Goal: Task Accomplishment & Management: Use online tool/utility

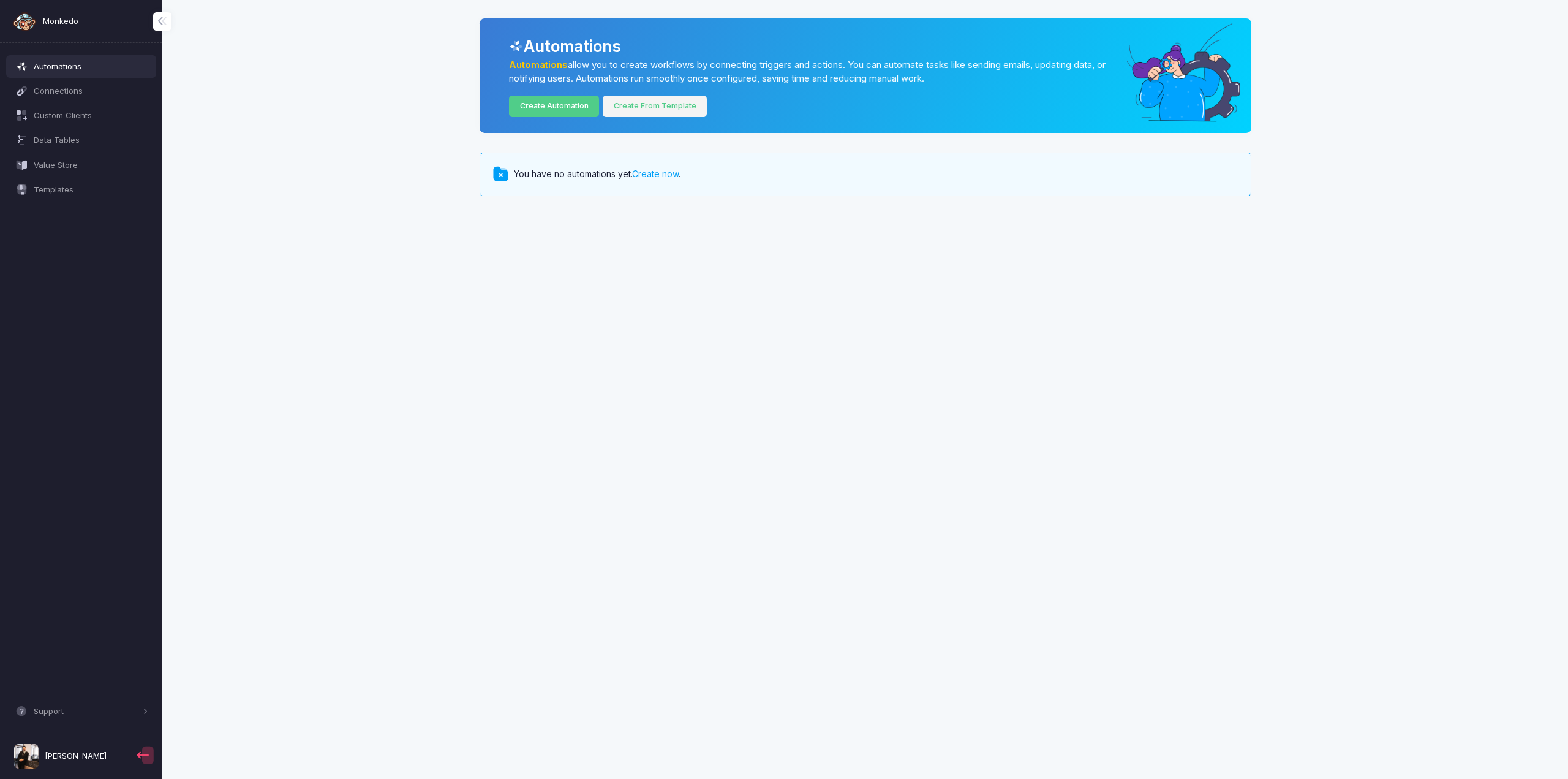
click at [663, 111] on link "Create From Template" at bounding box center [654, 106] width 104 height 21
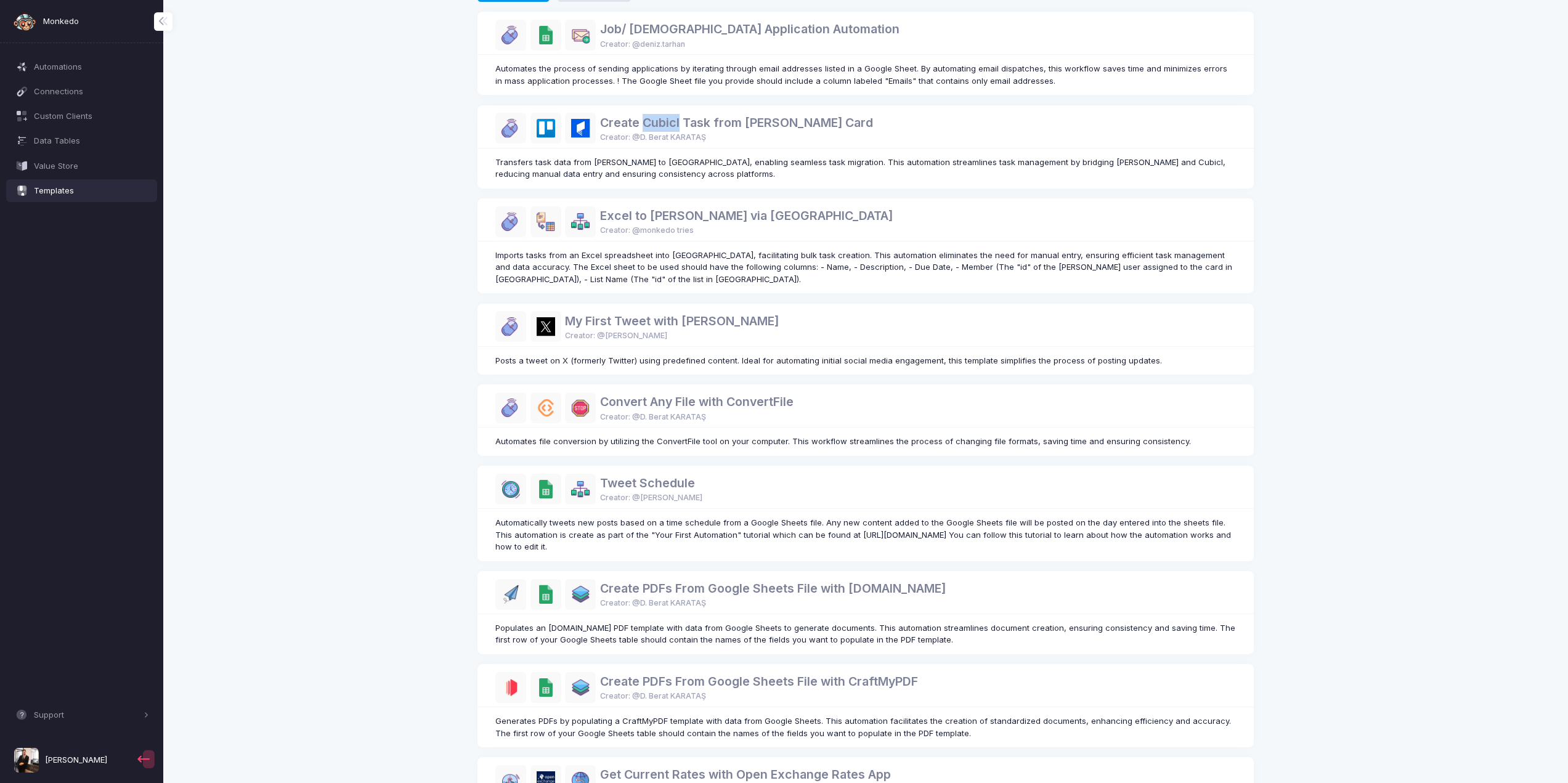
scroll to position [337, 0]
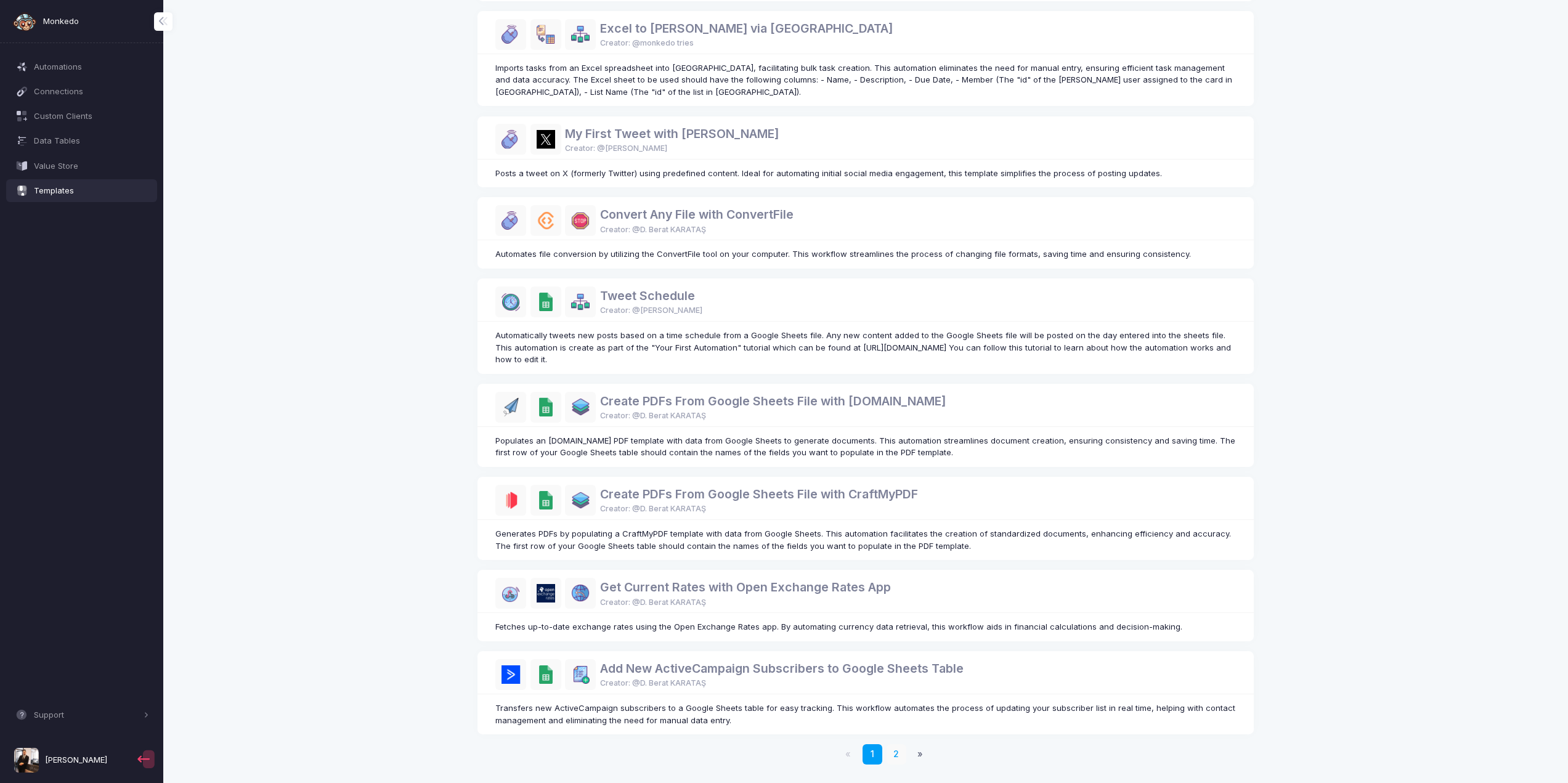
click at [889, 758] on link "2" at bounding box center [897, 754] width 21 height 21
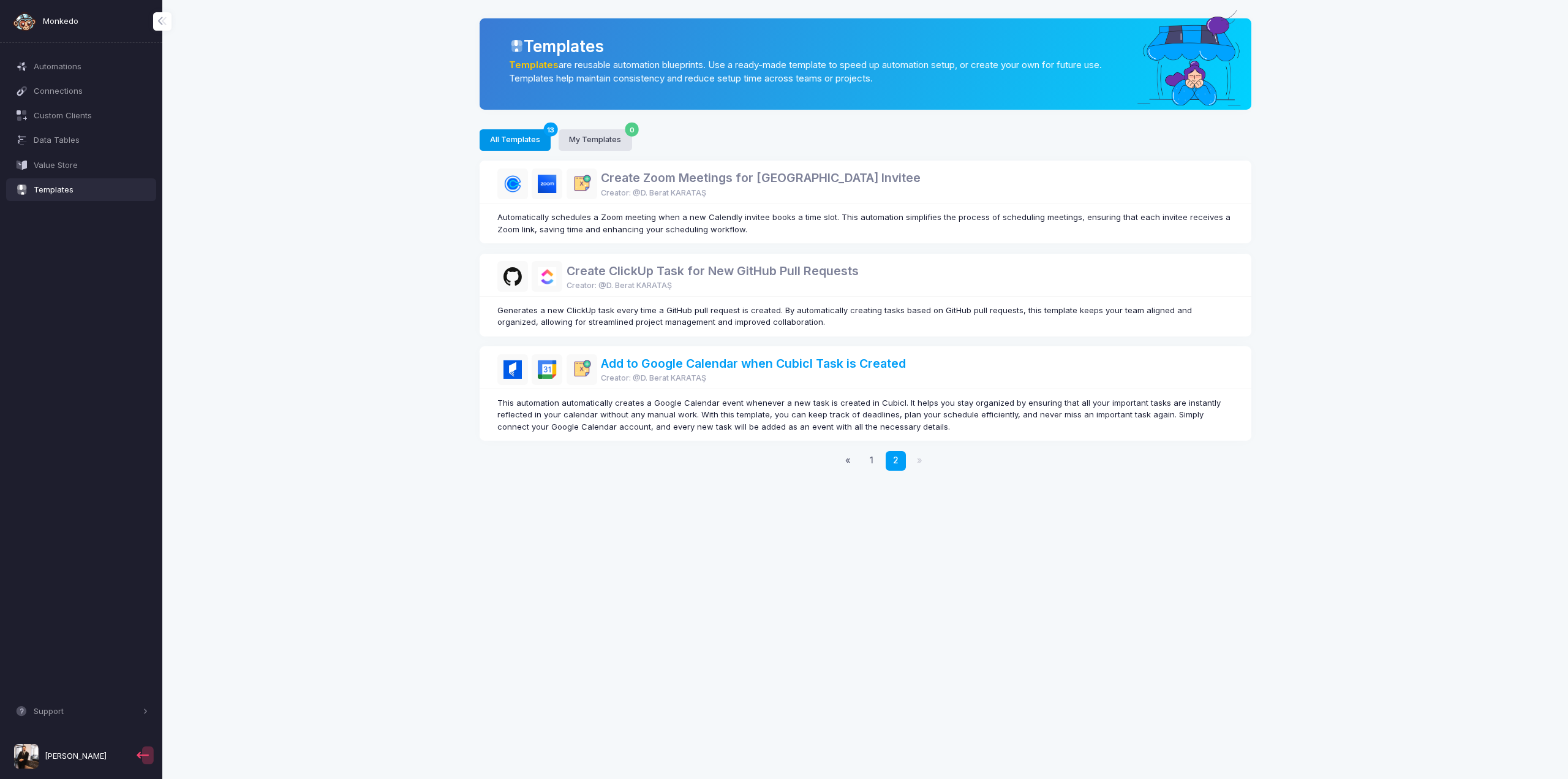
click at [805, 364] on link "Add to Google Calendar when Cubicl Task is Created" at bounding box center [754, 363] width 305 height 15
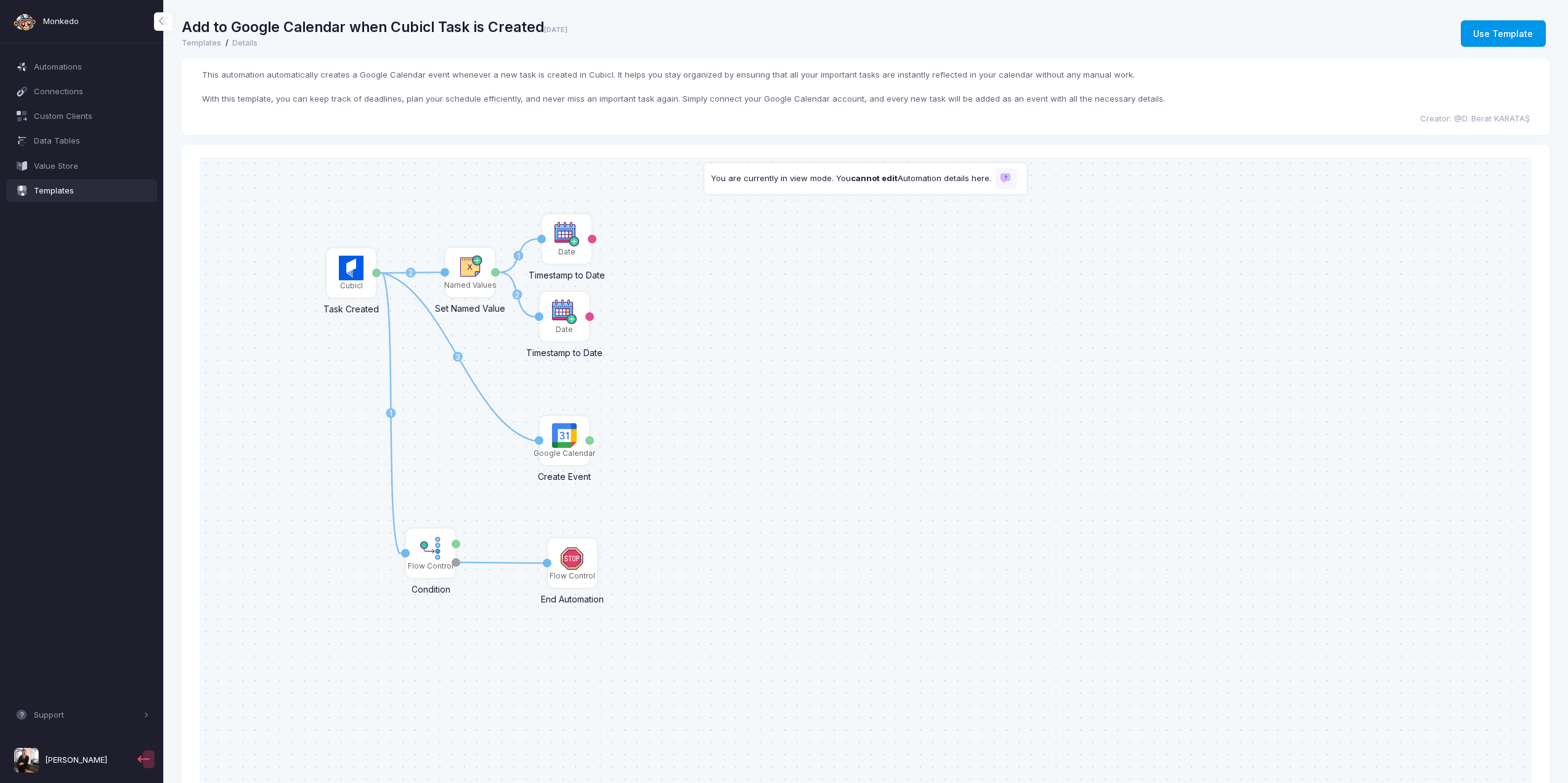
click at [1506, 37] on button "Use Template" at bounding box center [1503, 34] width 85 height 27
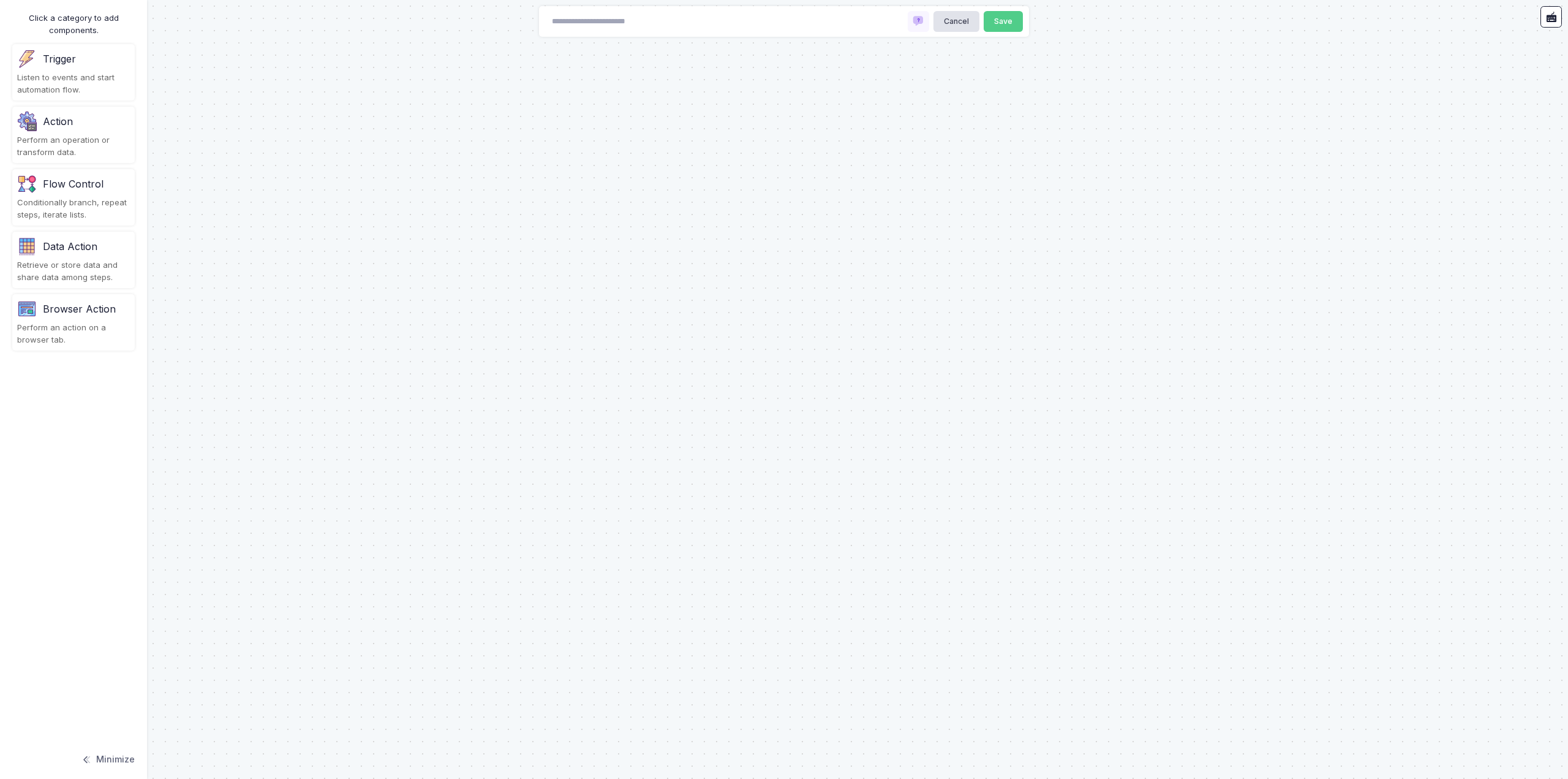
type input "**********"
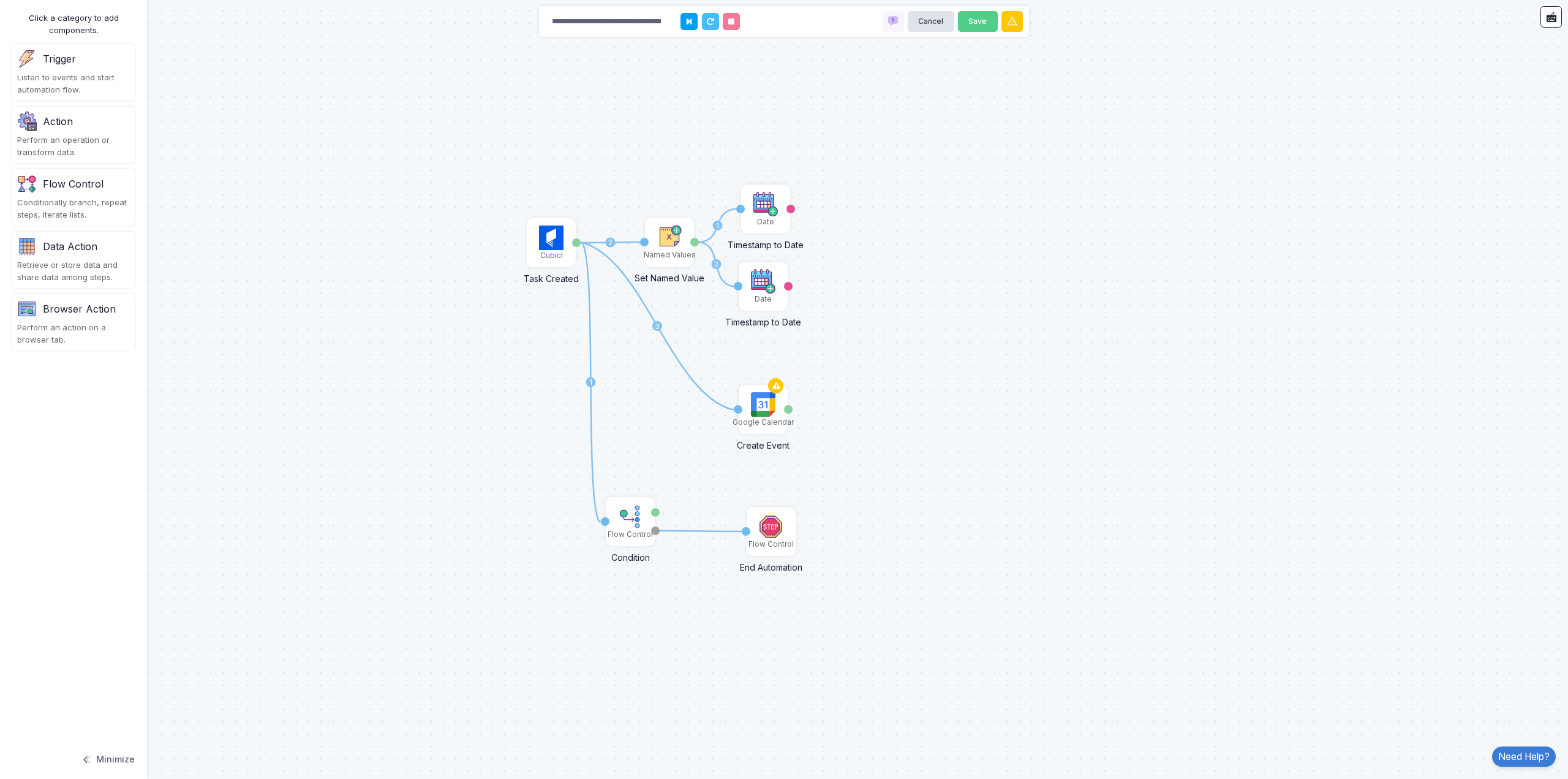
drag, startPoint x: 552, startPoint y: 297, endPoint x: 961, endPoint y: 434, distance: 431.3
click at [961, 434] on div "1 2 3 1 2 1 Cubicl Task Created Task Google Calendar Create Event Activation 1 …" at bounding box center [784, 390] width 1568 height 779
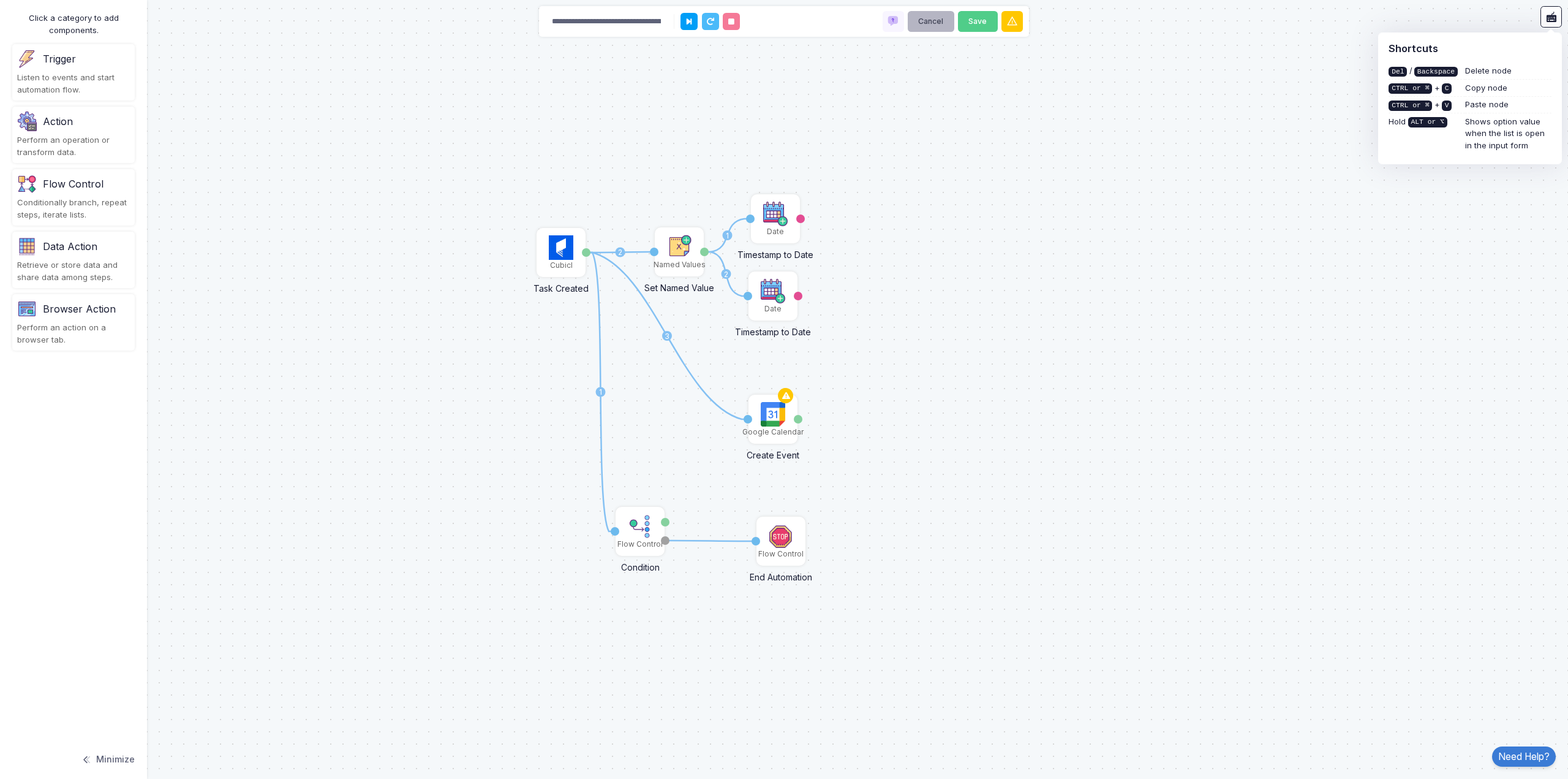
click at [928, 23] on button "Cancel" at bounding box center [931, 22] width 46 height 21
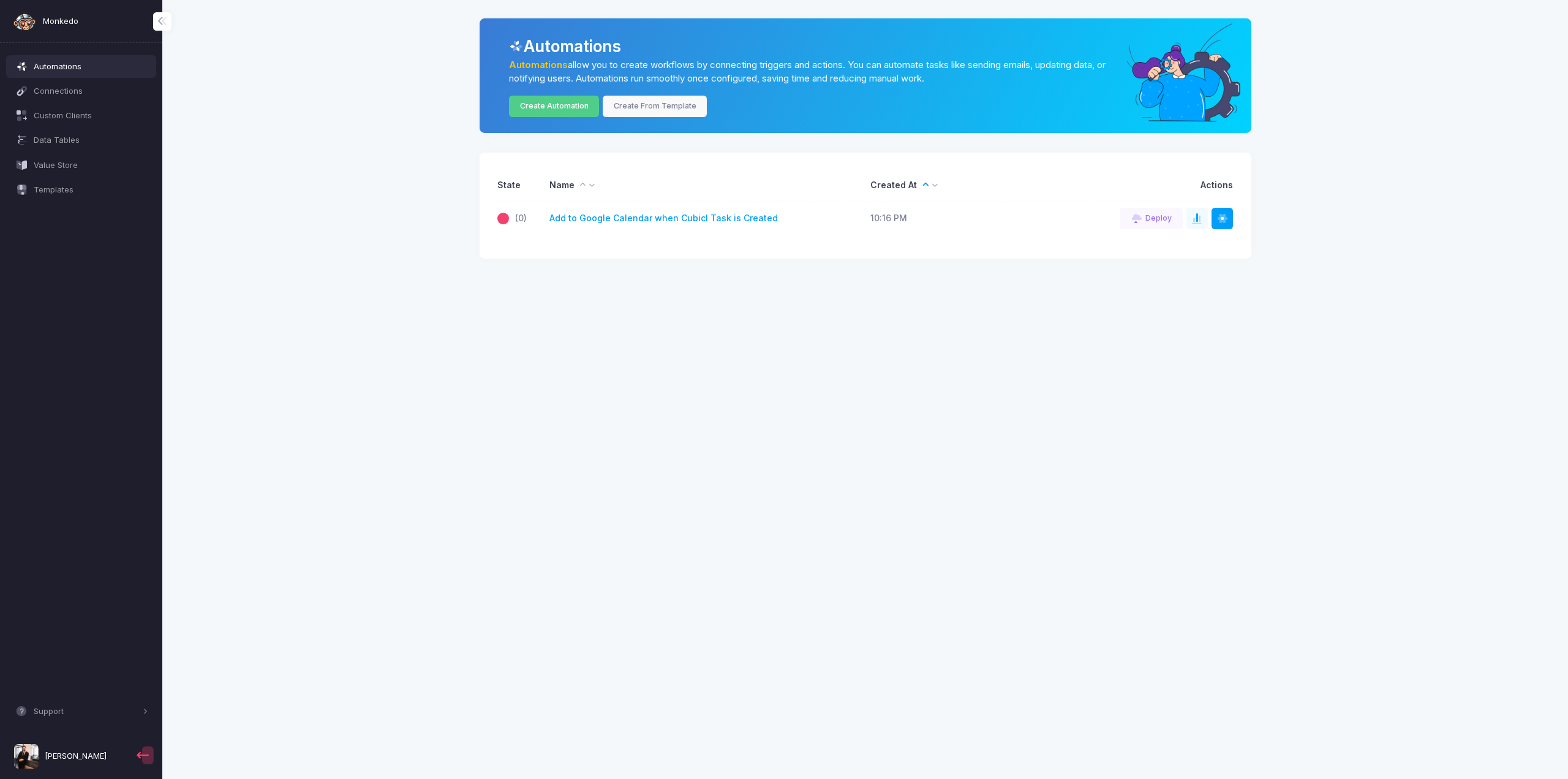
click at [56, 19] on span "Monkedo" at bounding box center [61, 21] width 36 height 13
click at [83, 758] on span "[PERSON_NAME]" at bounding box center [75, 756] width 62 height 13
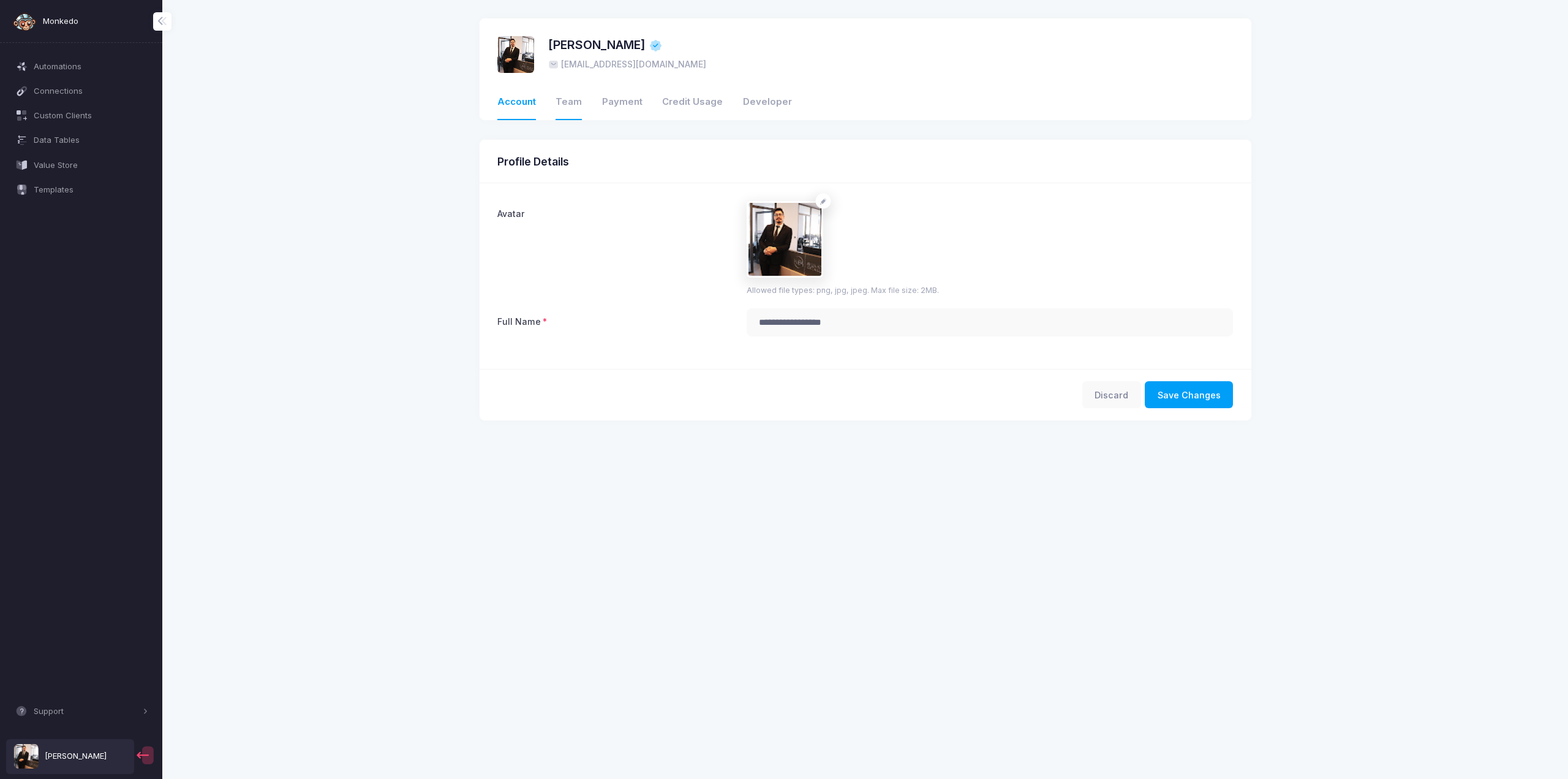
click at [563, 101] on link "Team" at bounding box center [569, 103] width 26 height 35
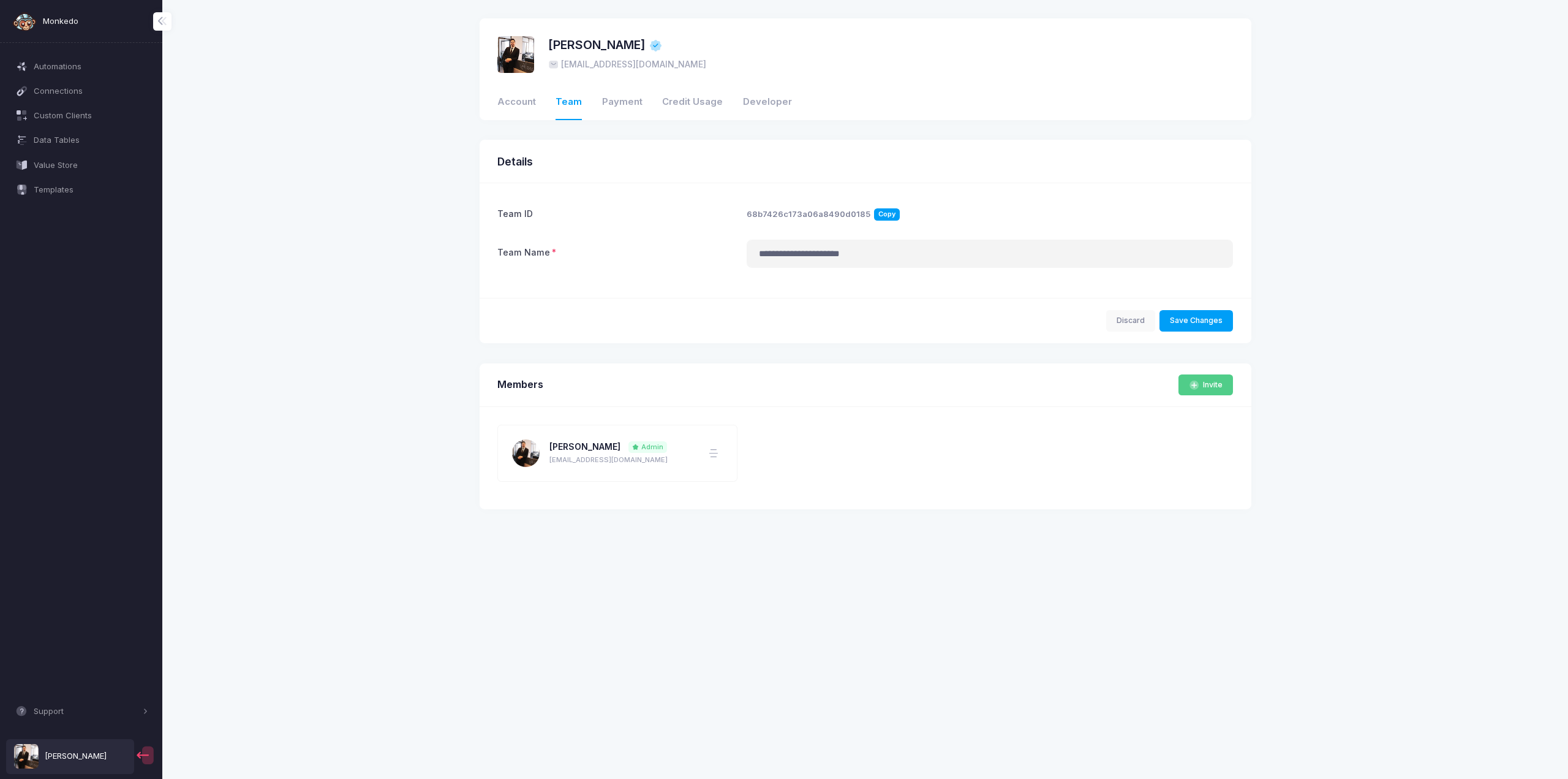
drag, startPoint x: 934, startPoint y: 259, endPoint x: 610, endPoint y: 258, distance: 324.0
click at [618, 259] on div "**********" at bounding box center [865, 254] width 748 height 28
type input "***"
click at [1199, 319] on button "Save Changes" at bounding box center [1197, 321] width 74 height 21
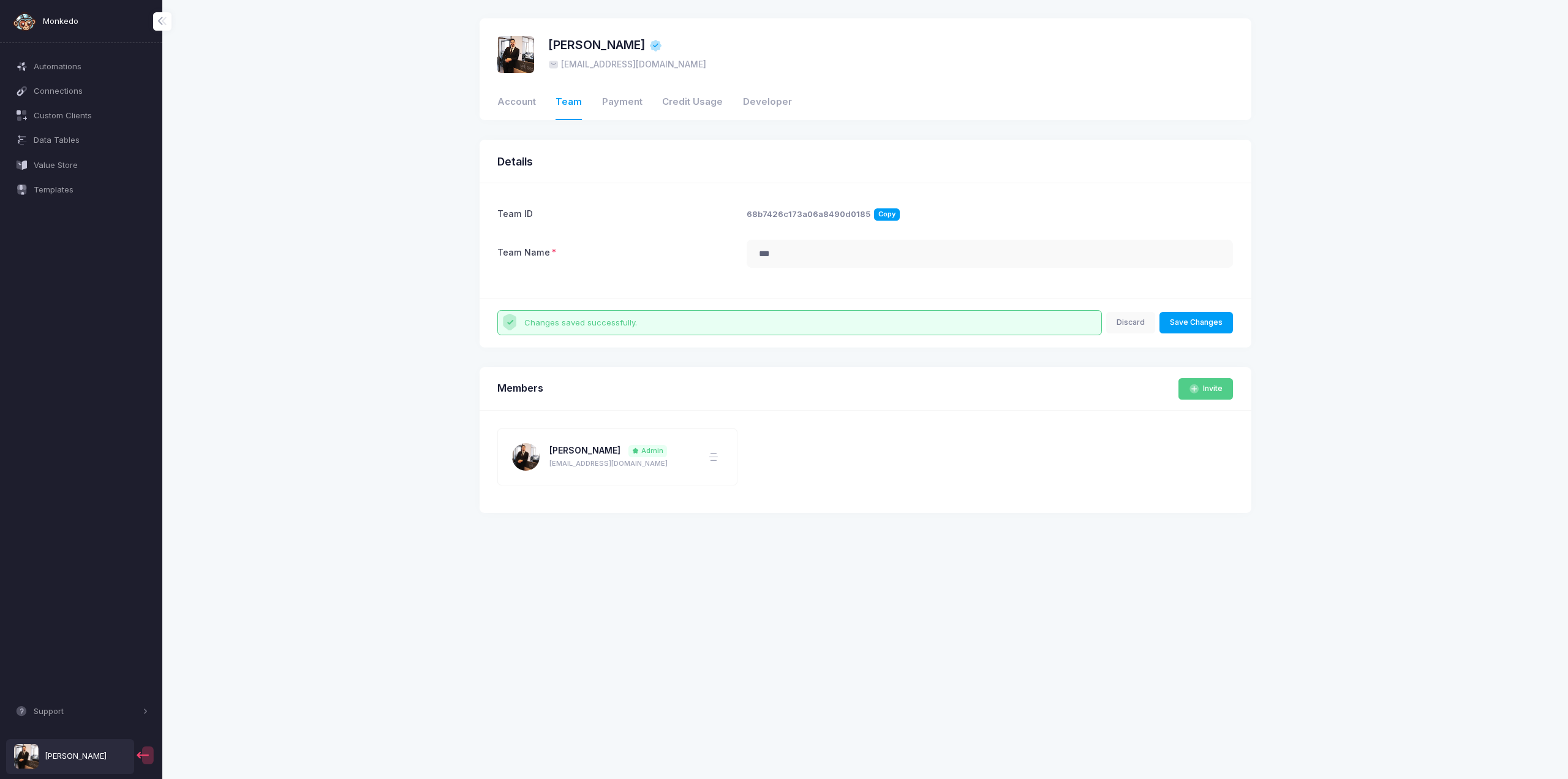
click at [883, 211] on span "Copy" at bounding box center [887, 215] width 26 height 12
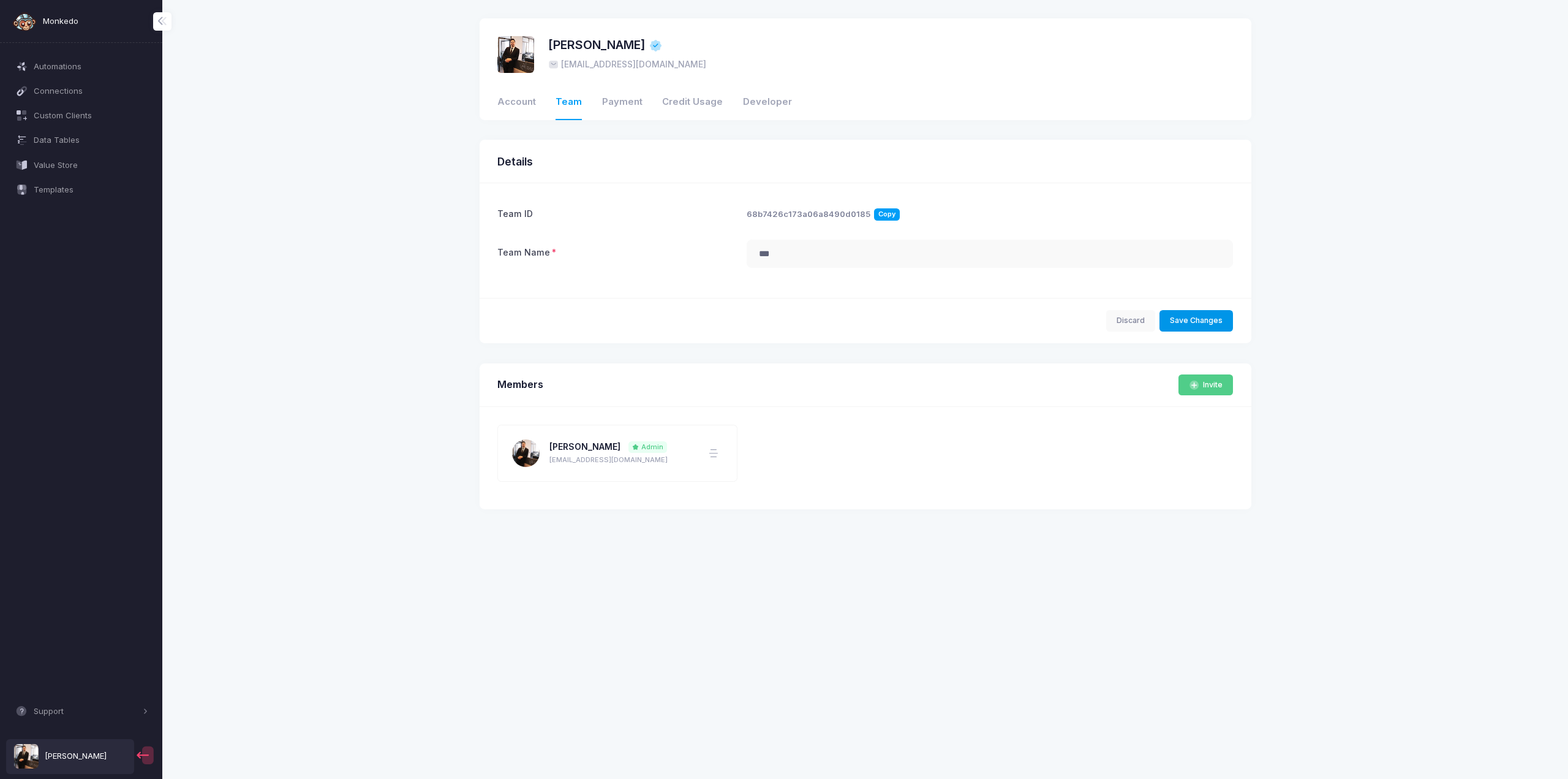
click at [1214, 322] on button "Save Changes" at bounding box center [1197, 321] width 74 height 21
click at [528, 100] on link "Account" at bounding box center [516, 103] width 38 height 35
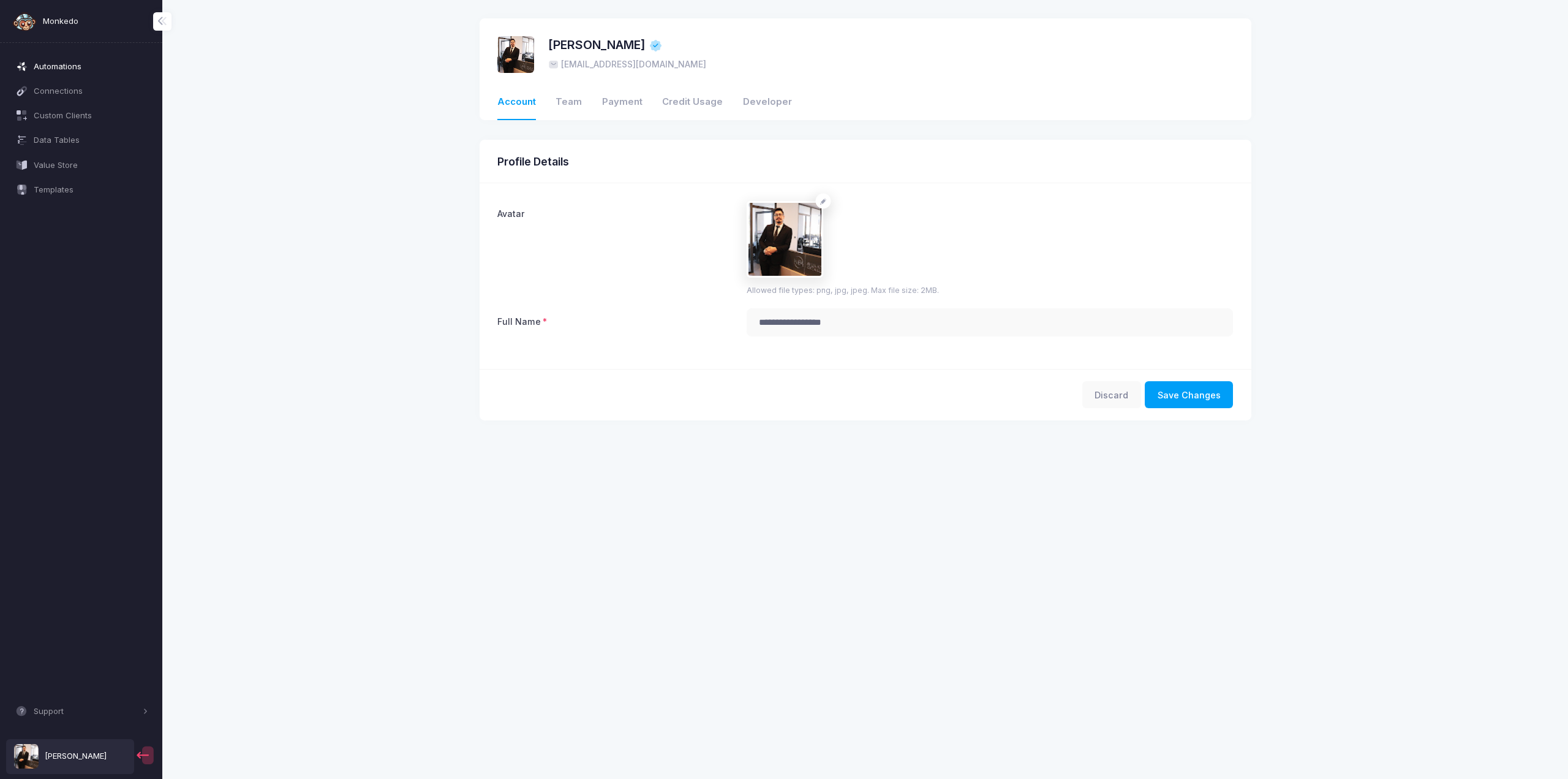
click at [62, 68] on span "Automations" at bounding box center [91, 67] width 115 height 13
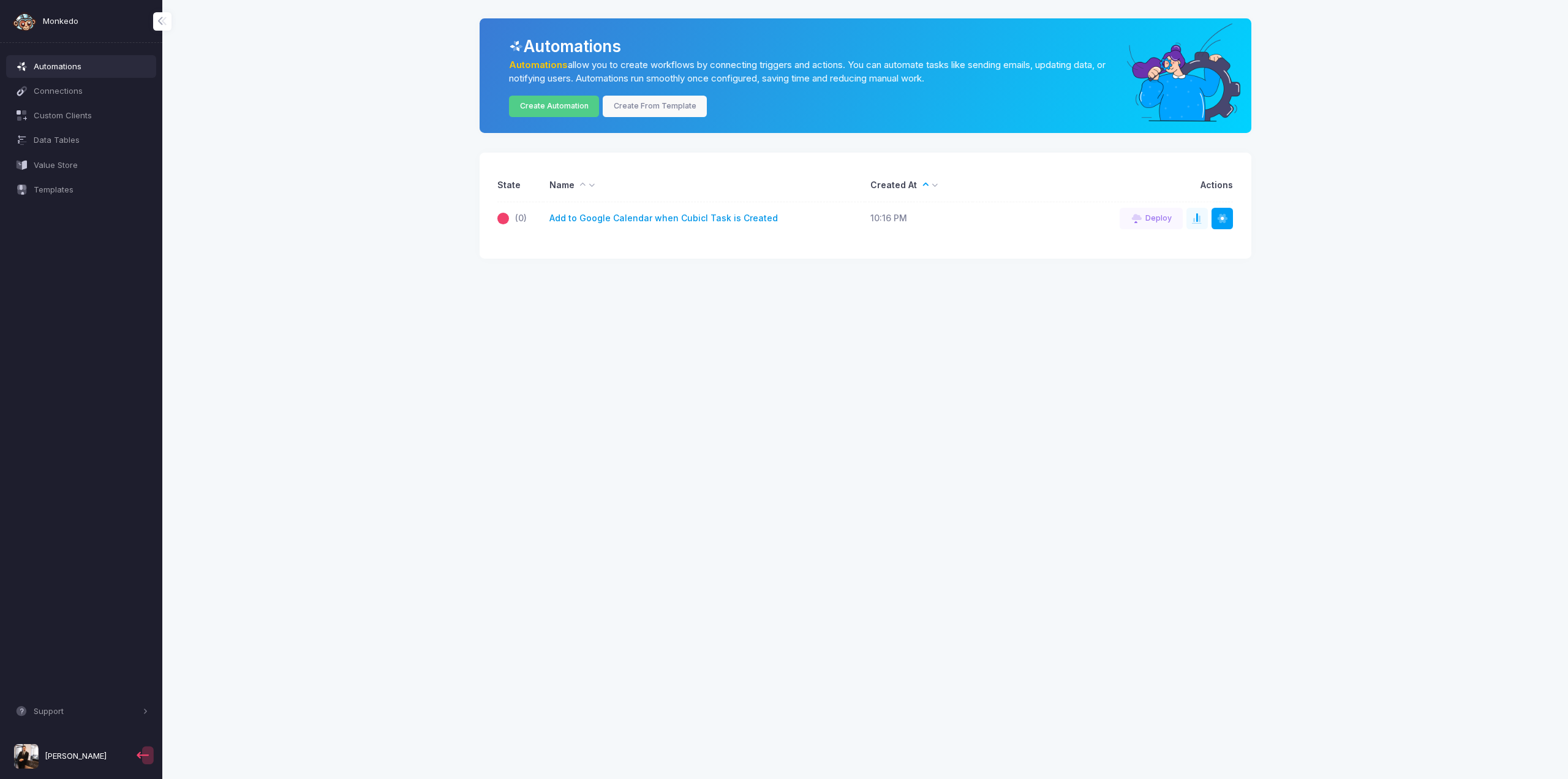
click at [718, 217] on link "Add to Google Calendar when Cubicl Task is Created" at bounding box center [663, 218] width 228 height 13
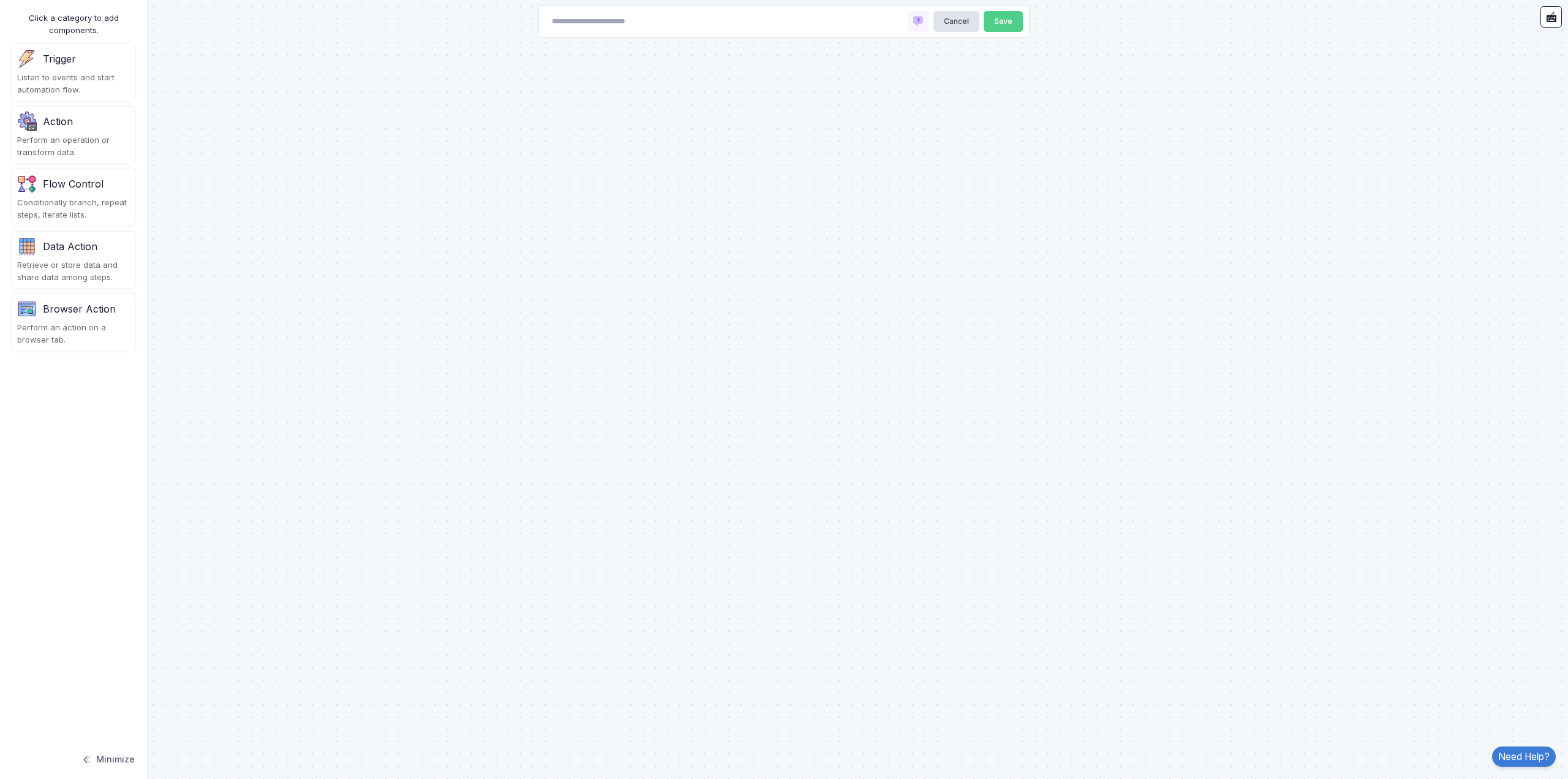
type input "**********"
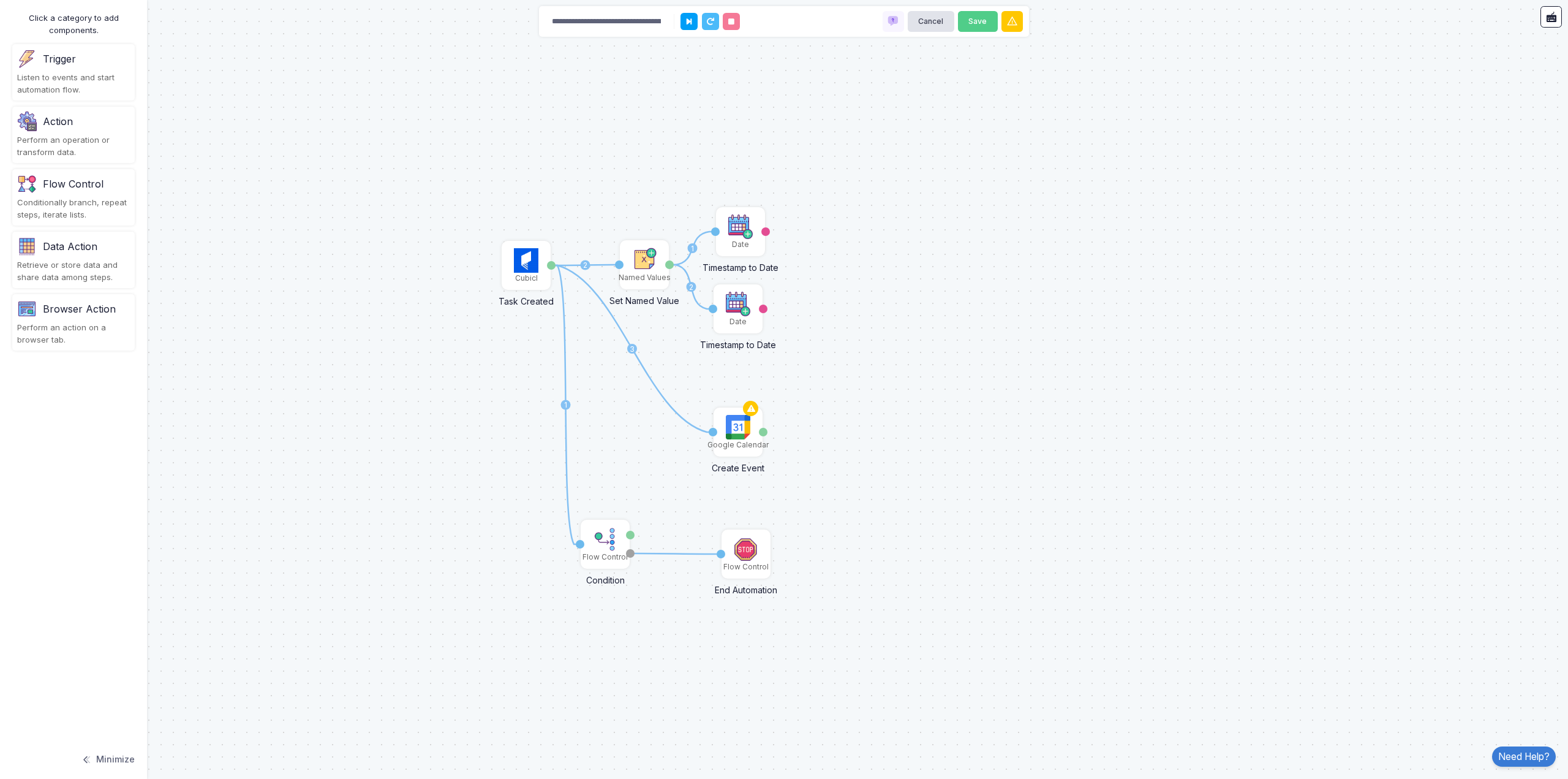
drag, startPoint x: 544, startPoint y: 225, endPoint x: 911, endPoint y: 374, distance: 396.1
click at [911, 374] on div "1 2 3 1 2 1 Cubicl Task Created Task Google Calendar Create Event Activation 1 …" at bounding box center [784, 390] width 1568 height 779
click at [522, 266] on img at bounding box center [526, 260] width 24 height 25
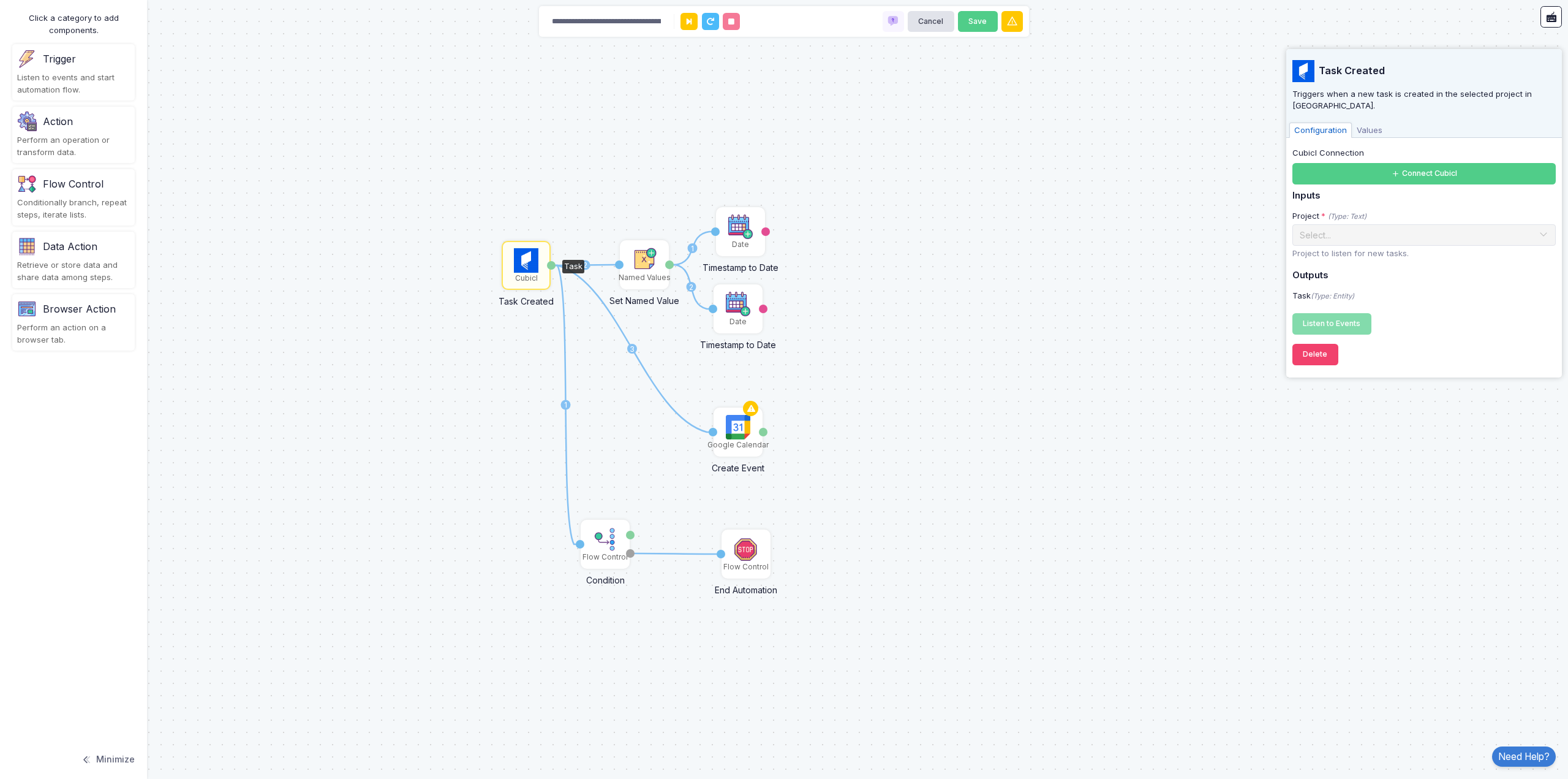
click at [954, 116] on div "1 2 3 1 2 1 Cubicl Task Created Task Google Calendar Create Event Activation 1 …" at bounding box center [784, 390] width 1568 height 779
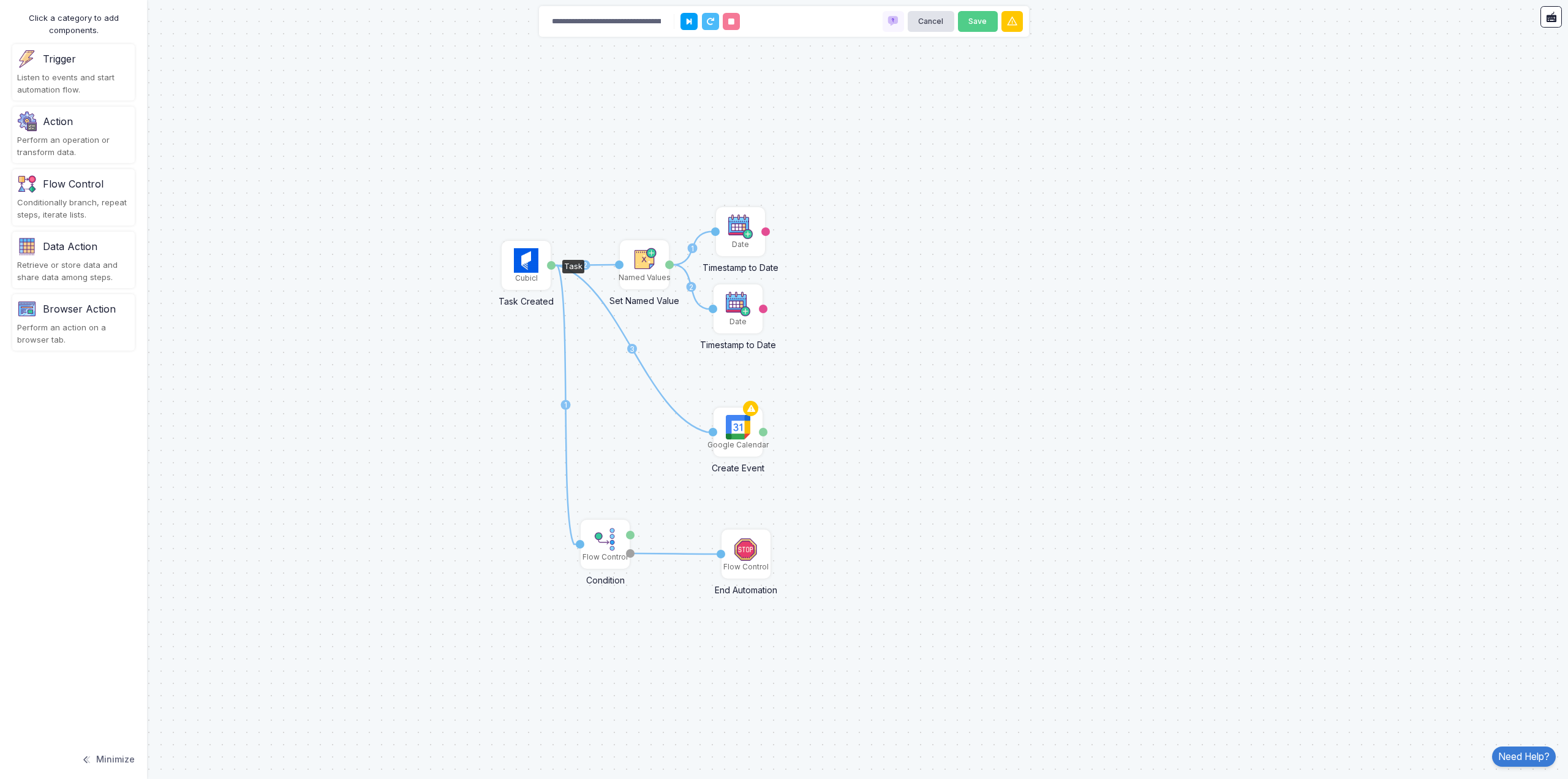
click at [526, 269] on img at bounding box center [526, 260] width 24 height 25
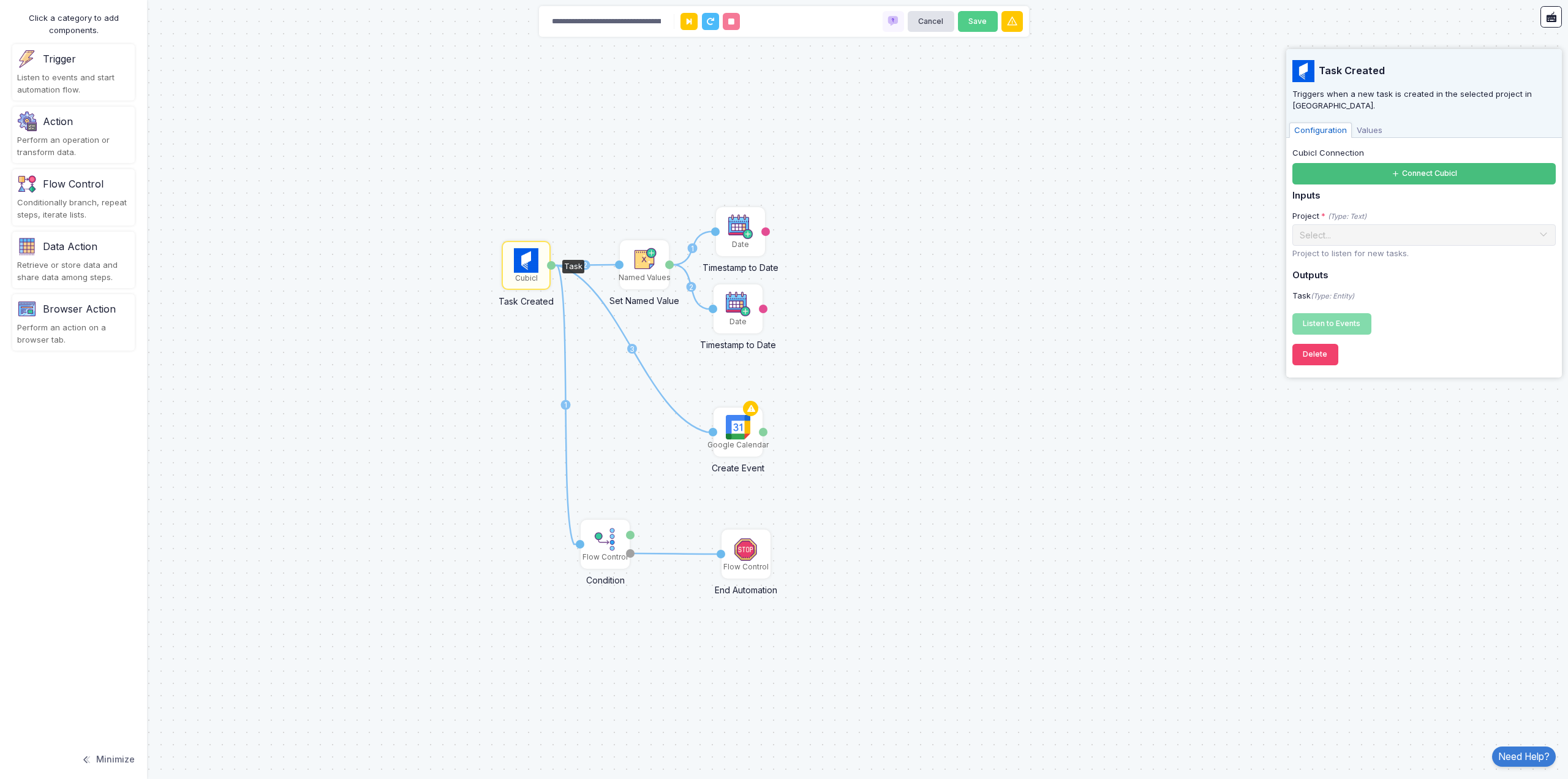
click at [1438, 163] on button "Connect Cubicl" at bounding box center [1424, 174] width 264 height 21
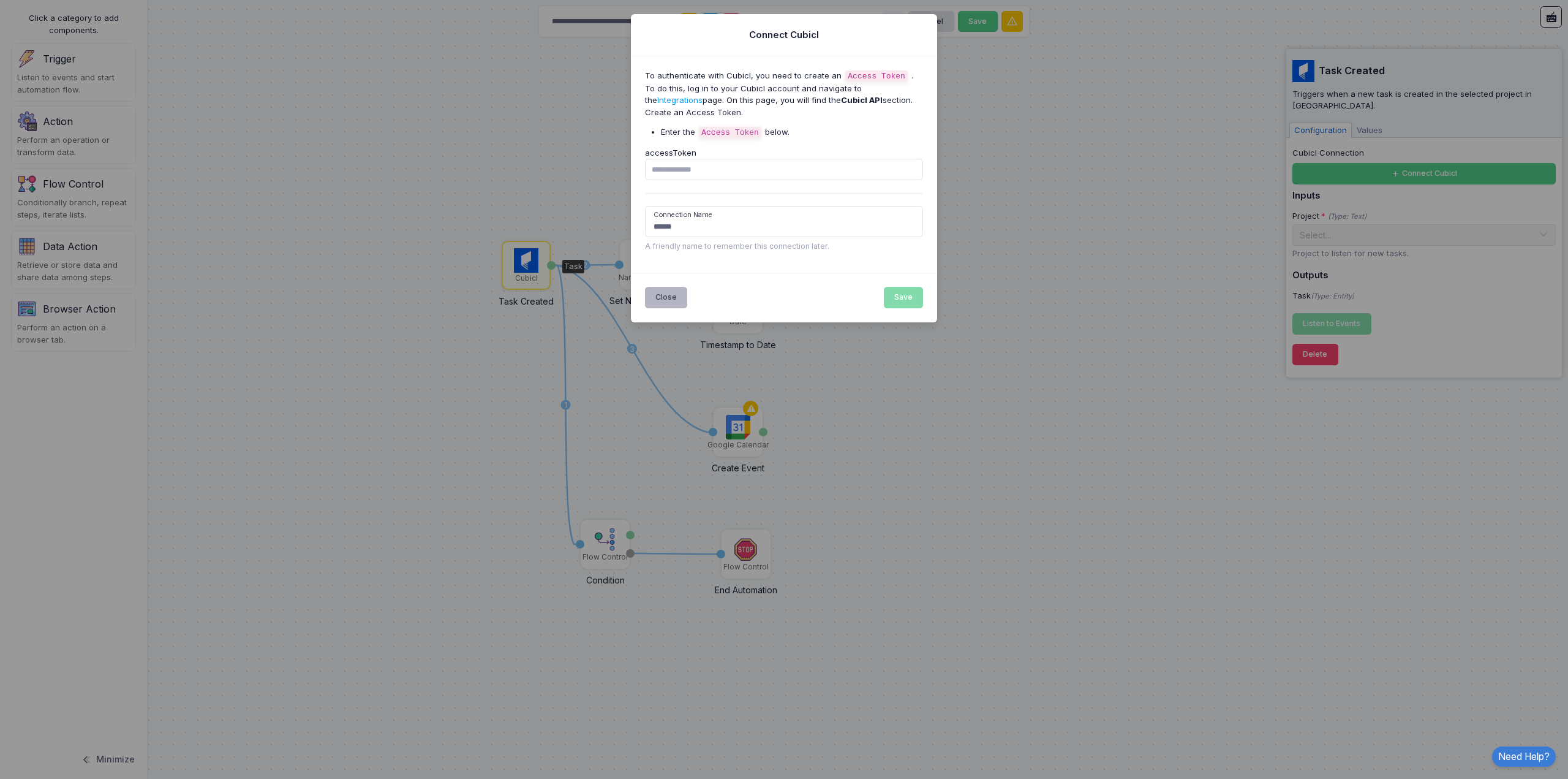
click at [673, 294] on button "Close" at bounding box center [666, 297] width 43 height 21
